Goal: Task Accomplishment & Management: Use online tool/utility

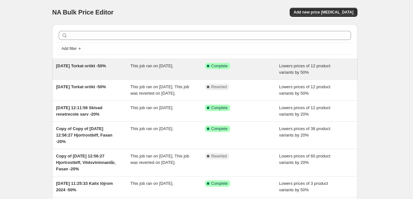
click at [83, 70] on div "[DATE] Torkat orökt -50%" at bounding box center [93, 69] width 75 height 13
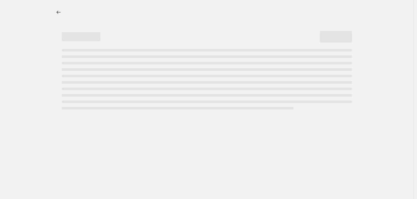
select select "percentage"
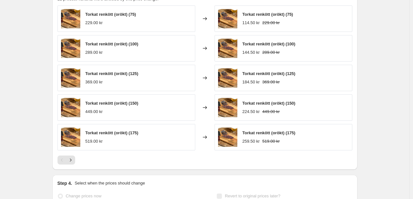
scroll to position [546, 0]
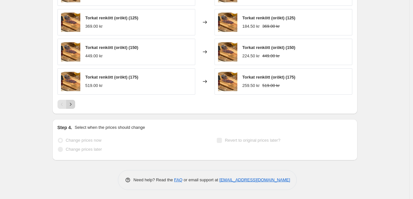
click at [73, 104] on icon "Next" at bounding box center [70, 104] width 6 height 6
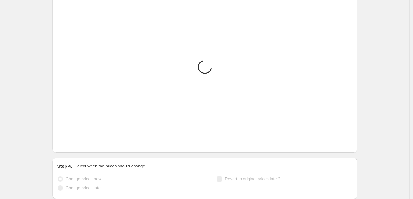
scroll to position [481, 0]
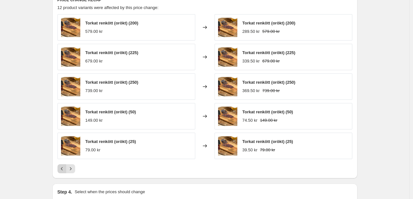
click at [59, 167] on button "Previous" at bounding box center [62, 168] width 9 height 9
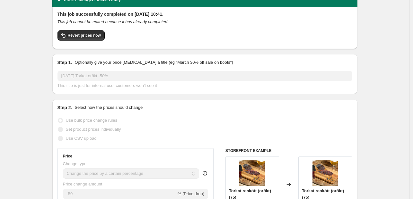
scroll to position [0, 0]
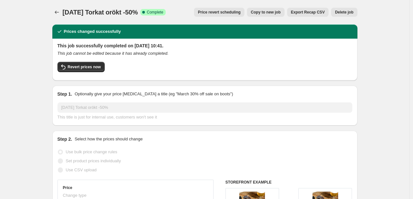
drag, startPoint x: 62, startPoint y: 3, endPoint x: 46, endPoint y: 2, distance: 16.1
click at [60, 11] on icon "Price change jobs" at bounding box center [57, 12] width 6 height 6
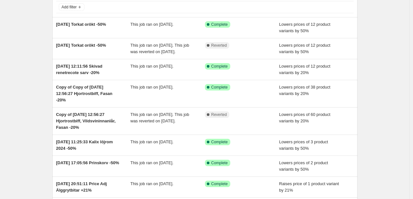
scroll to position [32, 0]
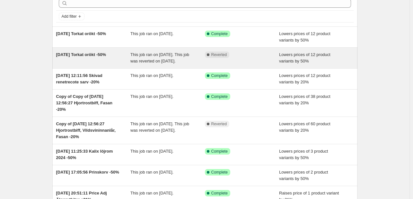
click at [96, 58] on div "[DATE] Torkat orökt -50%" at bounding box center [93, 57] width 75 height 13
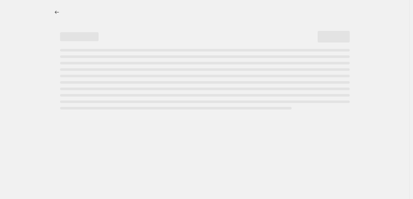
select select "percentage"
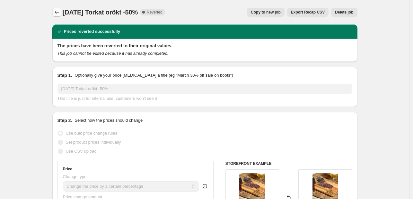
click at [58, 12] on icon "Price change jobs" at bounding box center [57, 12] width 6 height 6
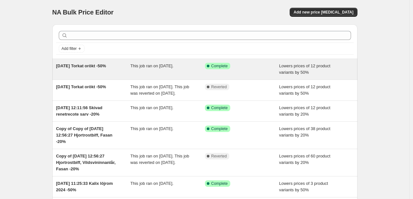
click at [247, 69] on div "Success Complete Complete" at bounding box center [242, 69] width 75 height 13
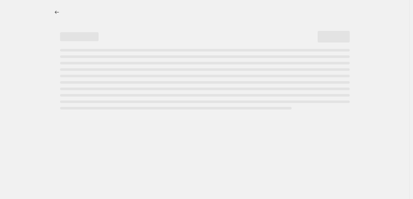
select select "percentage"
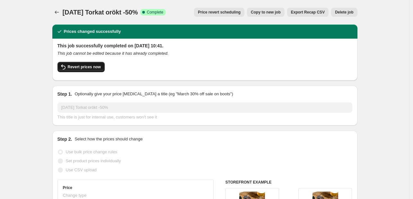
click at [75, 66] on span "Revert prices now" at bounding box center [84, 66] width 33 height 5
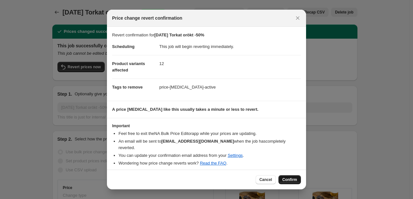
click at [287, 177] on span "Confirm" at bounding box center [290, 179] width 15 height 5
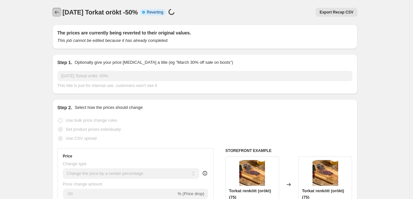
click at [59, 14] on icon "Price change jobs" at bounding box center [57, 12] width 6 height 6
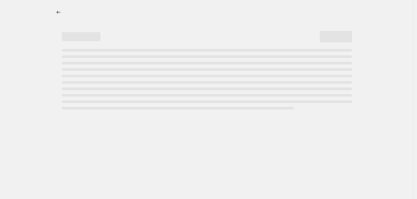
select select "percentage"
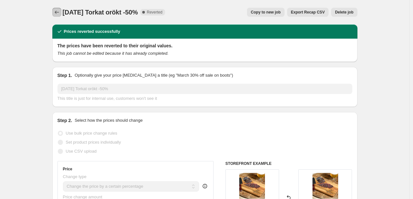
click at [58, 15] on icon "Price change jobs" at bounding box center [57, 12] width 6 height 6
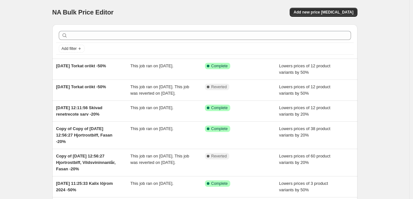
scroll to position [32, 0]
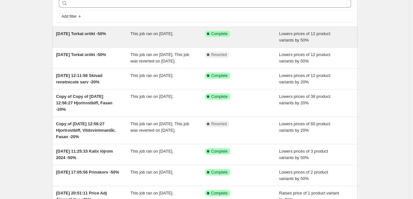
click at [95, 37] on div "[DATE] Torkat orökt -50%" at bounding box center [93, 37] width 75 height 13
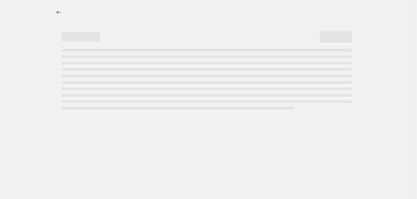
select select "percentage"
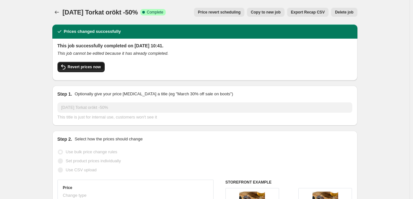
click at [78, 66] on span "Revert prices now" at bounding box center [84, 66] width 33 height 5
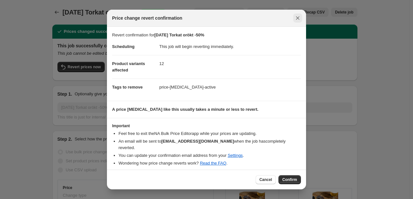
click at [297, 21] on icon "Close" at bounding box center [298, 18] width 6 height 6
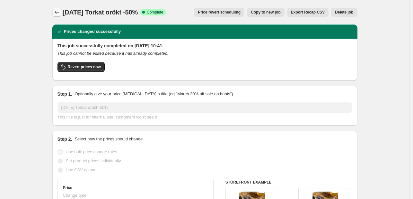
click at [58, 8] on button "Price change jobs" at bounding box center [56, 12] width 9 height 9
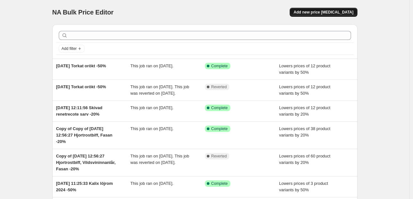
click at [312, 13] on span "Add new price [MEDICAL_DATA]" at bounding box center [324, 12] width 60 height 5
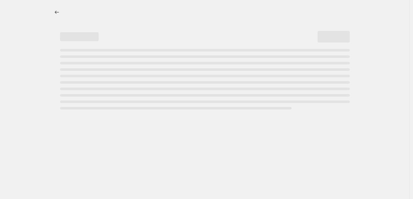
select select "percentage"
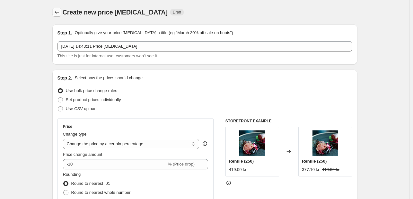
click at [60, 15] on icon "Price change jobs" at bounding box center [57, 12] width 6 height 6
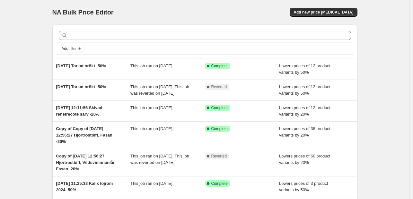
drag, startPoint x: 288, startPoint y: 102, endPoint x: 384, endPoint y: 108, distance: 96.6
click at [388, 125] on div "NA Bulk Price Editor. This page is ready NA Bulk Price Editor Add new price cha…" at bounding box center [205, 172] width 410 height 344
click at [341, 14] on span "Add new price [MEDICAL_DATA]" at bounding box center [324, 12] width 60 height 5
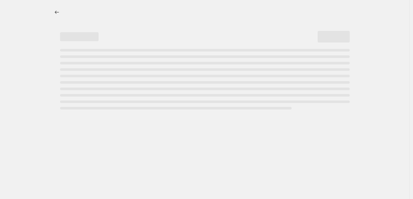
select select "percentage"
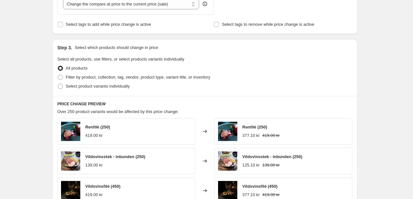
scroll to position [225, 0]
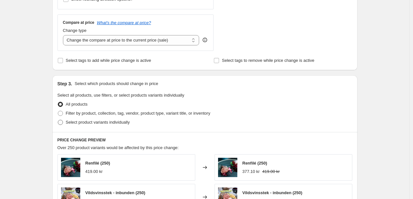
click at [60, 122] on span at bounding box center [60, 122] width 5 height 5
click at [58, 120] on input "Select product variants individually" at bounding box center [58, 120] width 0 height 0
radio input "true"
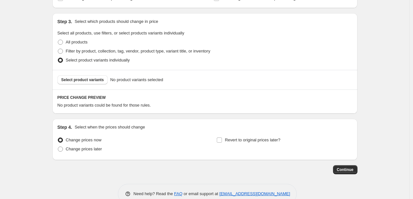
scroll to position [289, 0]
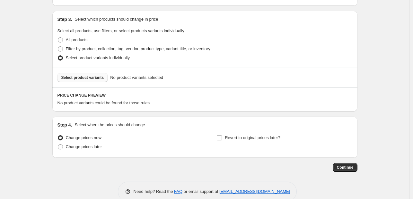
click at [82, 76] on span "Select product variants" at bounding box center [82, 77] width 43 height 5
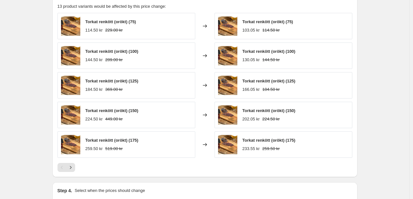
scroll to position [386, 0]
click at [72, 164] on icon "Next" at bounding box center [70, 167] width 6 height 6
click at [73, 167] on icon "Next" at bounding box center [70, 167] width 6 height 6
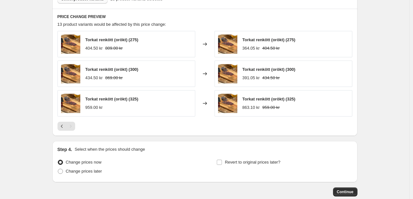
scroll to position [354, 0]
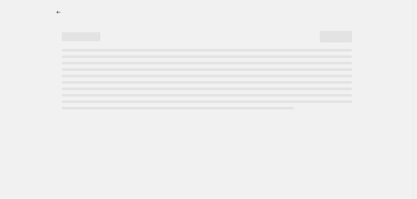
select select "percentage"
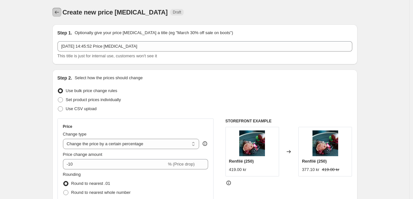
click at [60, 11] on icon "Price change jobs" at bounding box center [57, 12] width 6 height 6
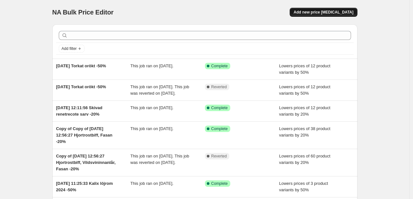
click at [342, 10] on span "Add new price [MEDICAL_DATA]" at bounding box center [324, 12] width 60 height 5
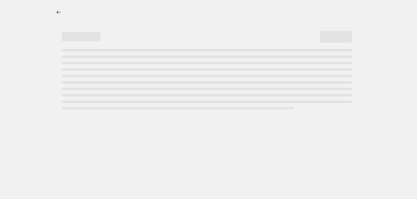
select select "percentage"
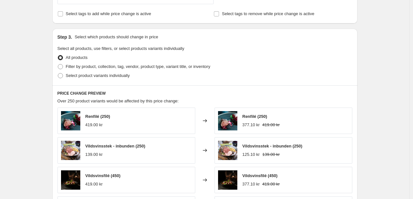
scroll to position [219, 0]
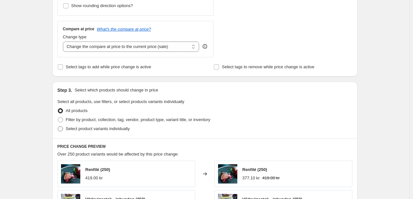
click at [81, 128] on span "Select product variants individually" at bounding box center [98, 128] width 64 height 5
click at [58, 126] on input "Select product variants individually" at bounding box center [58, 126] width 0 height 0
radio input "true"
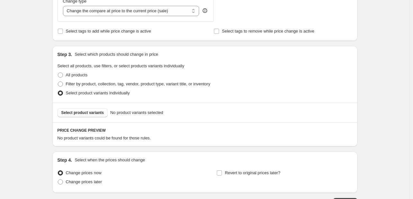
scroll to position [283, 0]
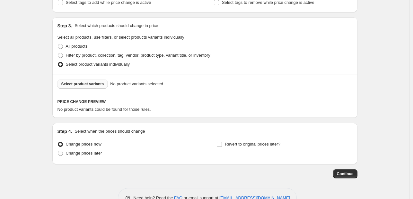
click at [78, 85] on span "Select product variants" at bounding box center [82, 83] width 43 height 5
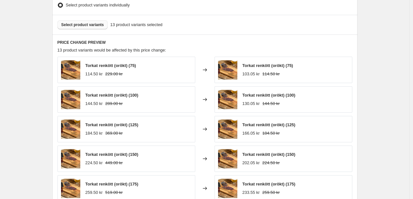
scroll to position [444, 0]
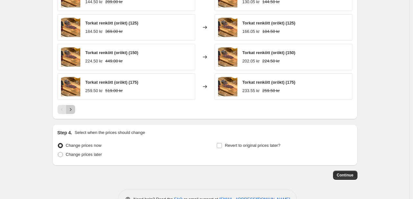
click at [73, 111] on icon "Next" at bounding box center [70, 109] width 6 height 6
click at [69, 108] on icon "Next" at bounding box center [70, 109] width 6 height 6
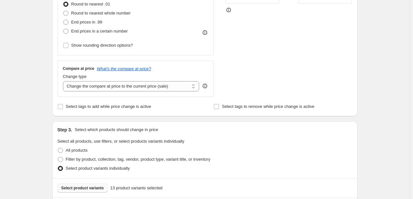
scroll to position [83, 0]
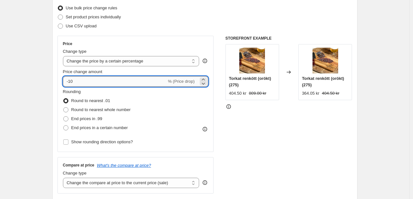
click at [83, 76] on input "-10" at bounding box center [115, 81] width 104 height 10
drag, startPoint x: 80, startPoint y: 79, endPoint x: 71, endPoint y: 84, distance: 10.2
click at [71, 84] on input "-10" at bounding box center [115, 81] width 104 height 10
type input "-50"
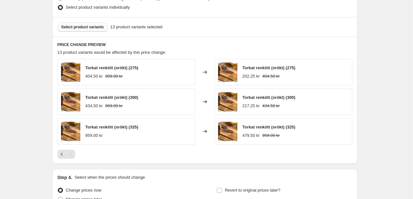
scroll to position [211, 0]
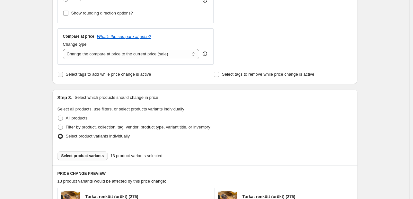
click at [63, 77] on label "Select tags to add while price change is active" at bounding box center [105, 74] width 94 height 9
click at [63, 77] on input "Select tags to add while price change is active" at bounding box center [60, 74] width 5 height 5
checkbox input "true"
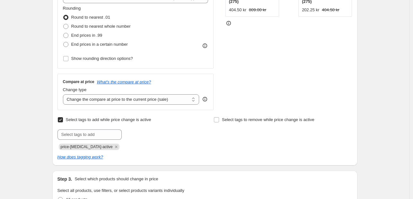
scroll to position [0, 0]
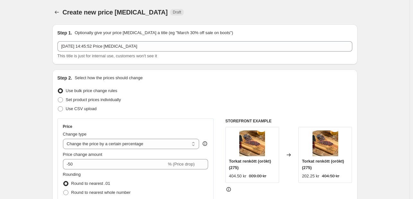
click at [56, 12] on icon "Price change jobs" at bounding box center [57, 12] width 6 height 6
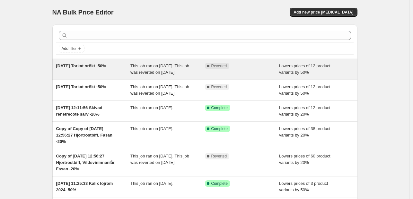
click at [239, 76] on div "Complete Reverted" at bounding box center [242, 69] width 75 height 13
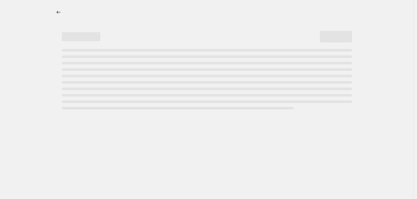
select select "percentage"
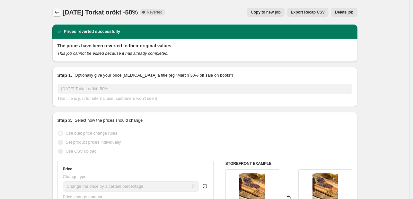
click at [54, 12] on button "Price change jobs" at bounding box center [56, 12] width 9 height 9
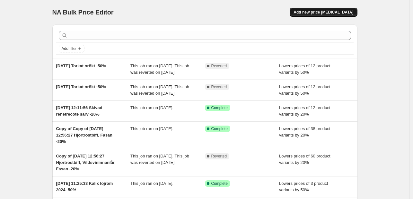
click at [322, 11] on span "Add new price [MEDICAL_DATA]" at bounding box center [324, 12] width 60 height 5
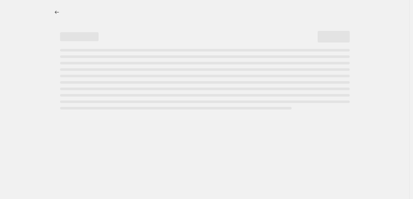
select select "percentage"
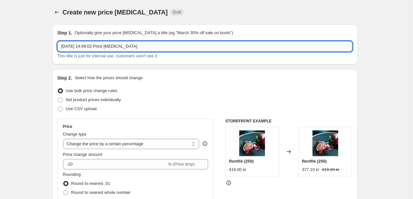
drag, startPoint x: 146, startPoint y: 47, endPoint x: 86, endPoint y: 45, distance: 59.8
click at [86, 45] on input "[DATE] 14:49:02 Price [MEDICAL_DATA]" at bounding box center [205, 46] width 295 height 10
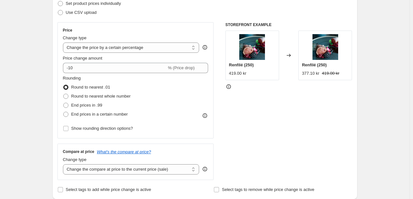
scroll to position [96, 0]
type input "25 sep. 2025 Torkat orökt -50%"
drag, startPoint x: 92, startPoint y: 72, endPoint x: 81, endPoint y: 70, distance: 10.8
click at [81, 70] on div "Price Change type Change the price to a certain amount Change the price by a ce…" at bounding box center [136, 79] width 146 height 105
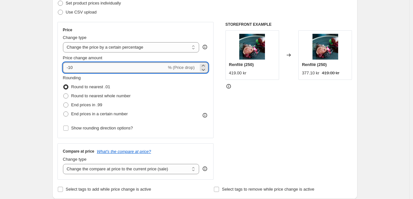
drag, startPoint x: 79, startPoint y: 68, endPoint x: 71, endPoint y: 67, distance: 8.4
click at [71, 67] on input "-10" at bounding box center [115, 67] width 104 height 10
type input "-50"
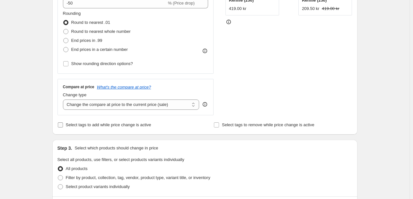
click at [69, 128] on span "Select tags to add while price change is active" at bounding box center [108, 124] width 85 height 6
click at [63, 127] on input "Select tags to add while price change is active" at bounding box center [60, 124] width 5 height 5
checkbox input "true"
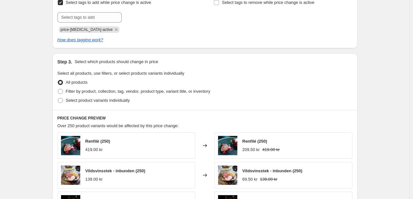
scroll to position [289, 0]
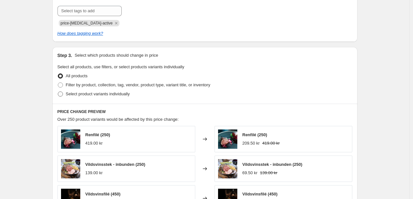
click at [63, 95] on span at bounding box center [60, 93] width 5 height 5
click at [58, 92] on input "Select product variants individually" at bounding box center [58, 91] width 0 height 0
radio input "true"
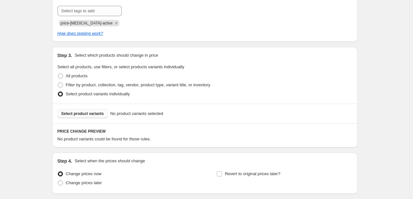
click at [78, 113] on span "Select product variants" at bounding box center [82, 113] width 43 height 5
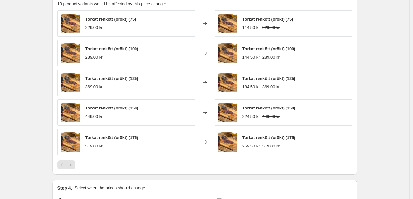
scroll to position [418, 0]
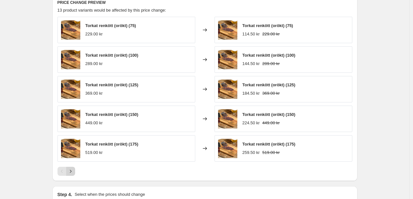
click at [74, 169] on icon "Next" at bounding box center [70, 171] width 6 height 6
click at [74, 170] on icon "Next" at bounding box center [70, 171] width 6 height 6
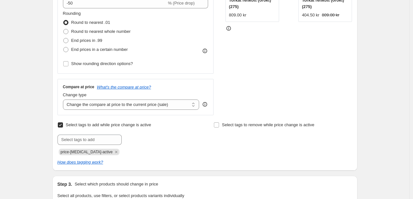
scroll to position [0, 0]
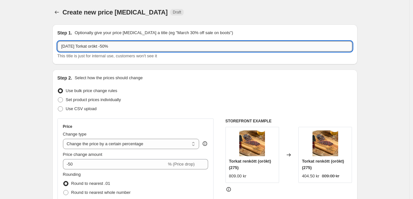
click at [129, 45] on input "25 sep. 2025 Torkat orökt -50%" at bounding box center [205, 46] width 295 height 10
type input "[DATE] Torkat orökt -50% (Behövde lägga till en ny vikt)"
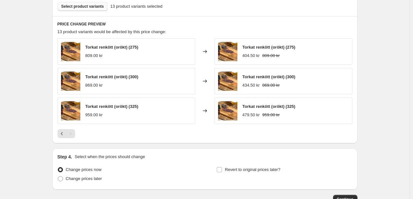
scroll to position [440, 0]
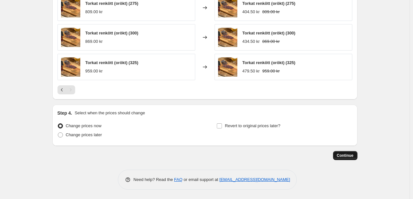
click at [351, 157] on span "Continue" at bounding box center [345, 155] width 17 height 5
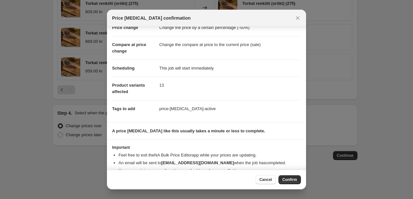
scroll to position [29, 0]
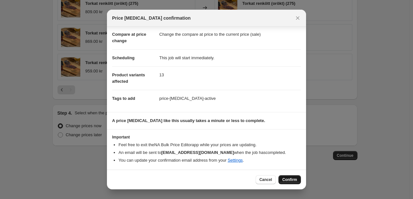
click at [293, 178] on span "Confirm" at bounding box center [290, 179] width 15 height 5
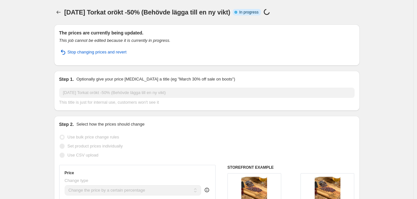
select select "percentage"
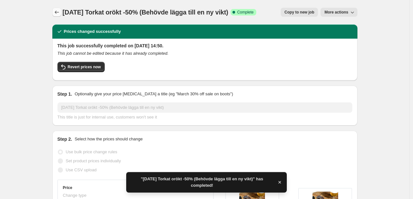
click at [60, 13] on icon "Price change jobs" at bounding box center [57, 12] width 6 height 6
